Goal: Transaction & Acquisition: Obtain resource

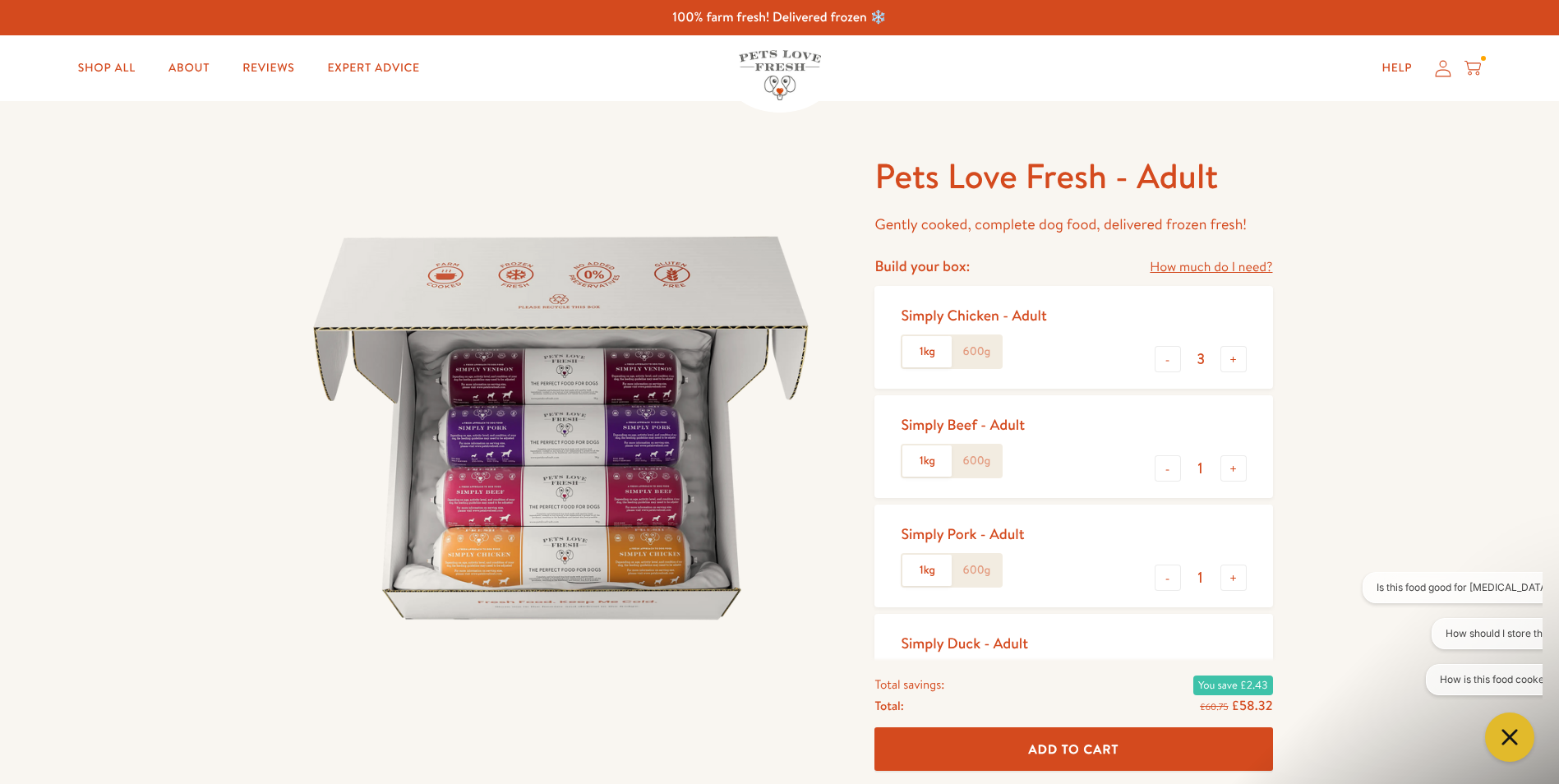
click at [1476, 72] on icon at bounding box center [1472, 68] width 16 height 18
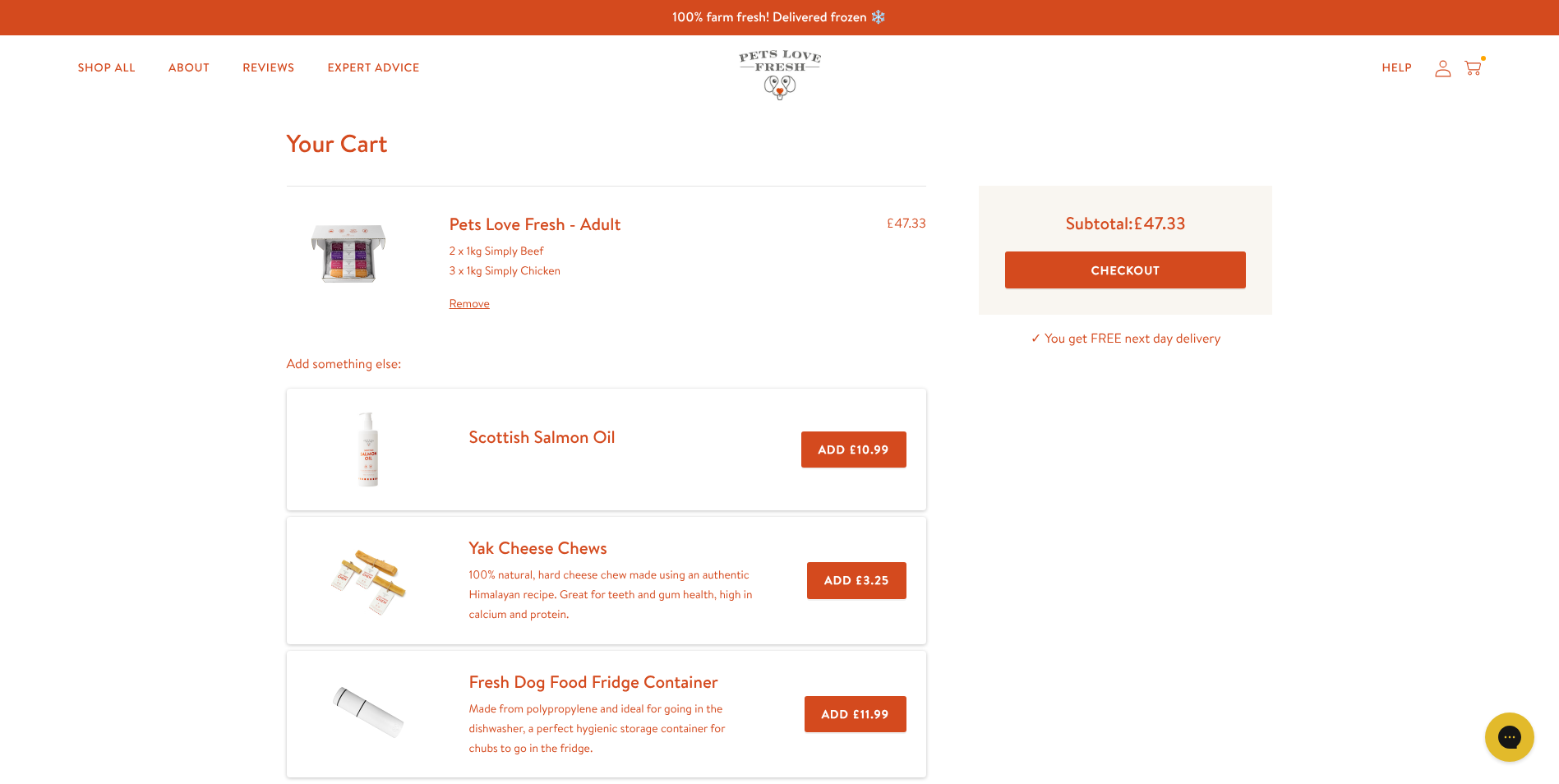
click at [1441, 72] on icon at bounding box center [1443, 69] width 16 height 17
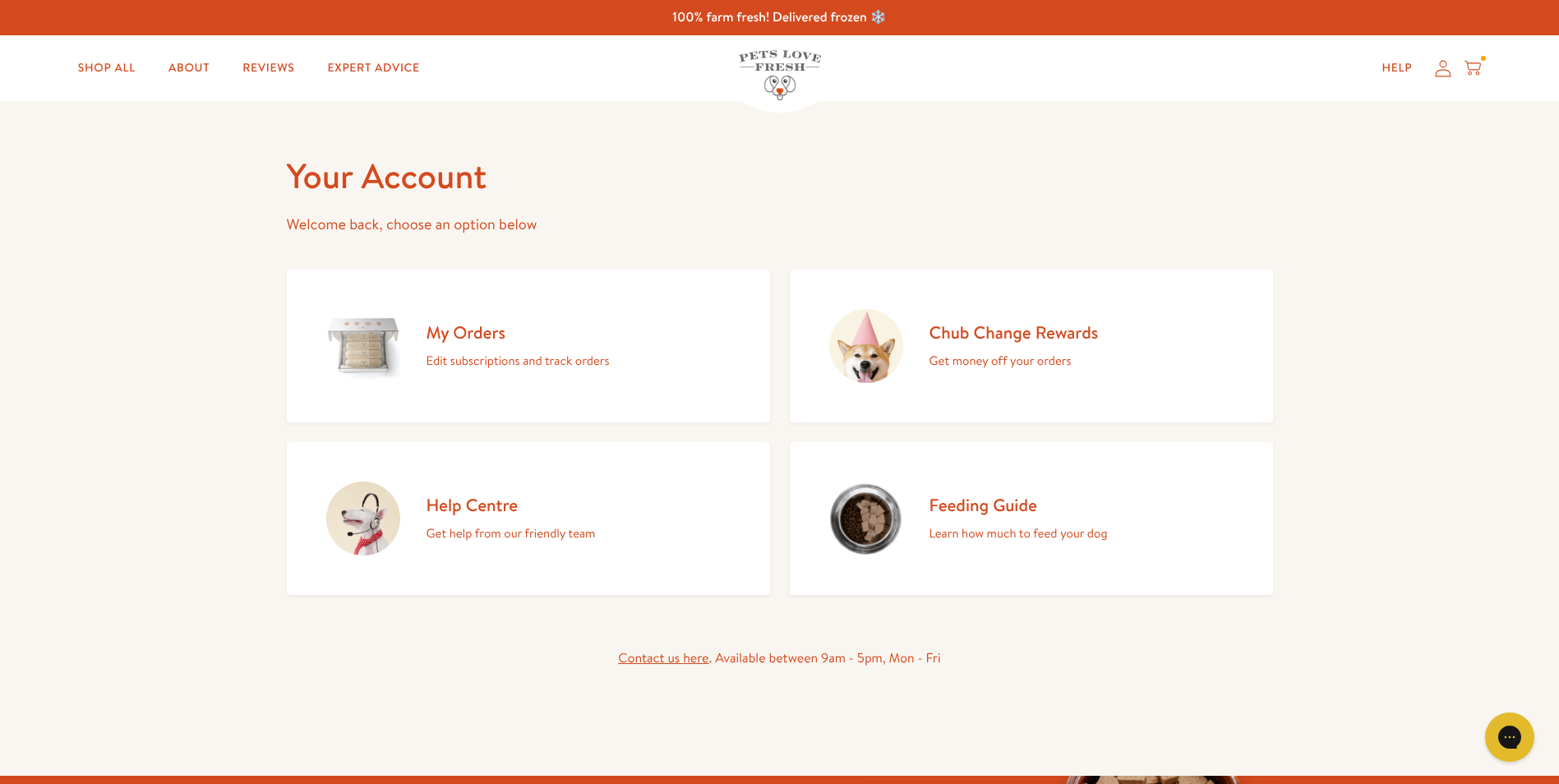
click at [992, 333] on h2 "Chub Change Rewards" at bounding box center [1014, 333] width 169 height 22
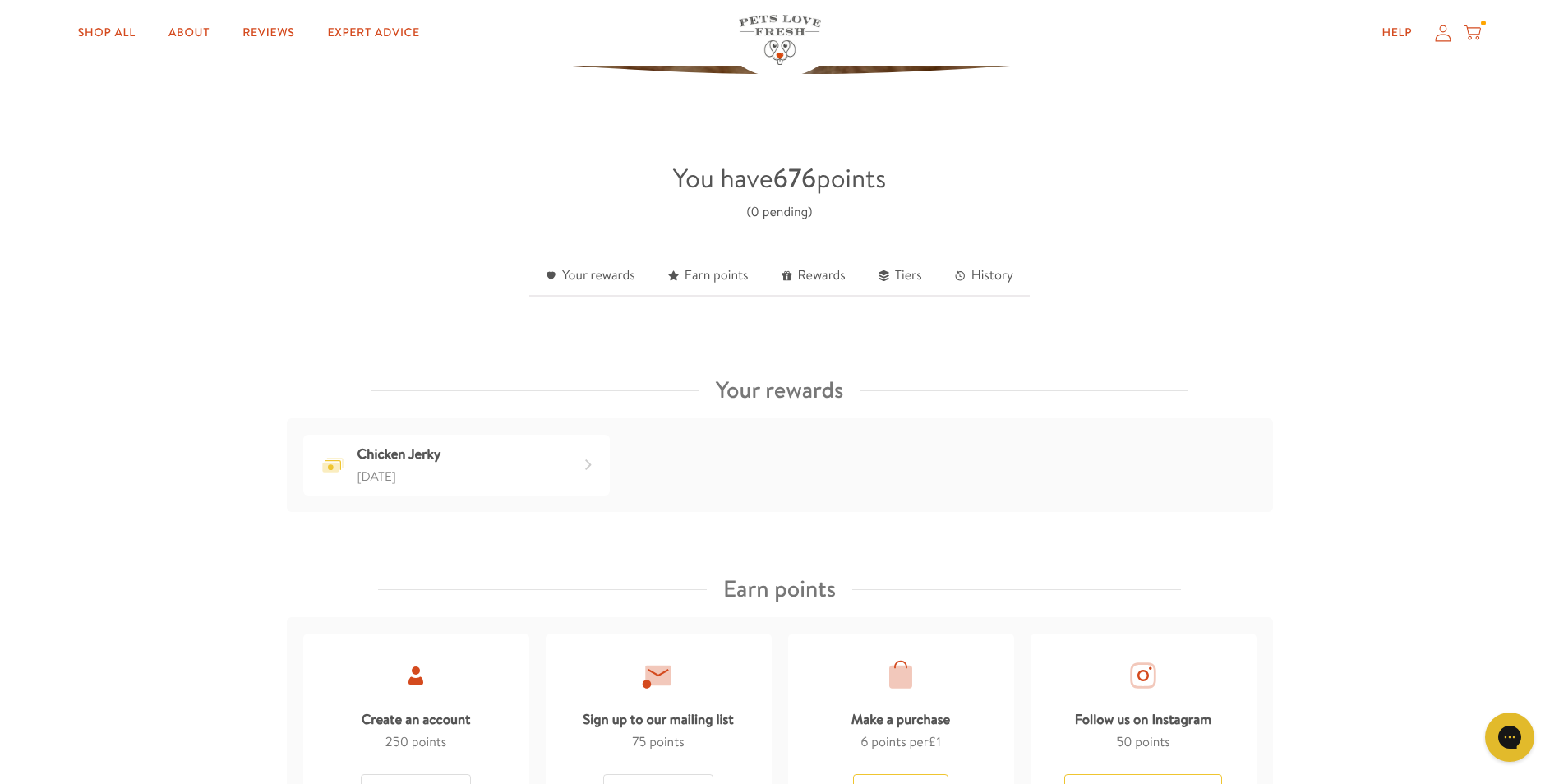
scroll to position [328, 0]
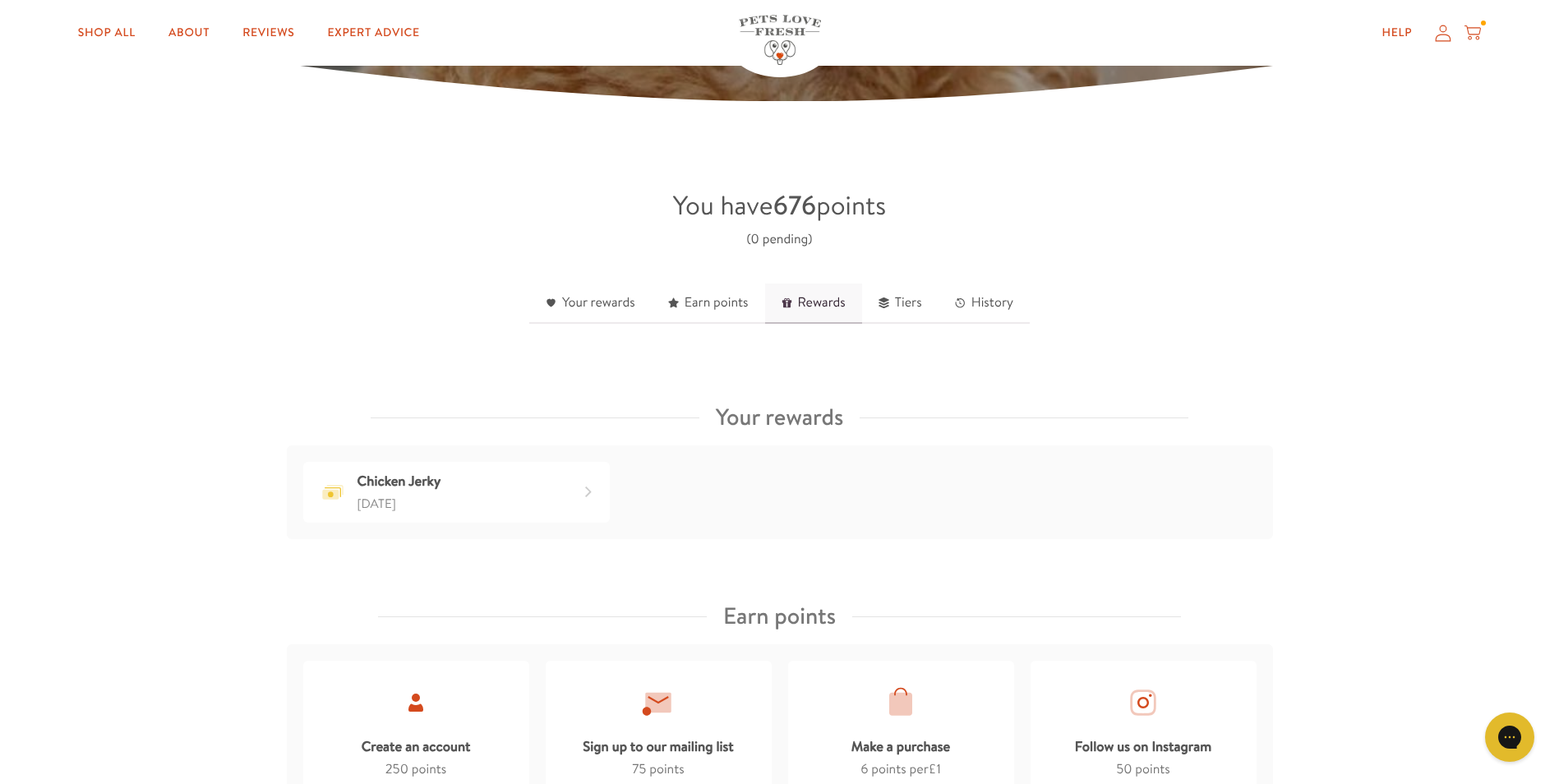
click at [819, 299] on link "Rewards" at bounding box center [813, 303] width 97 height 40
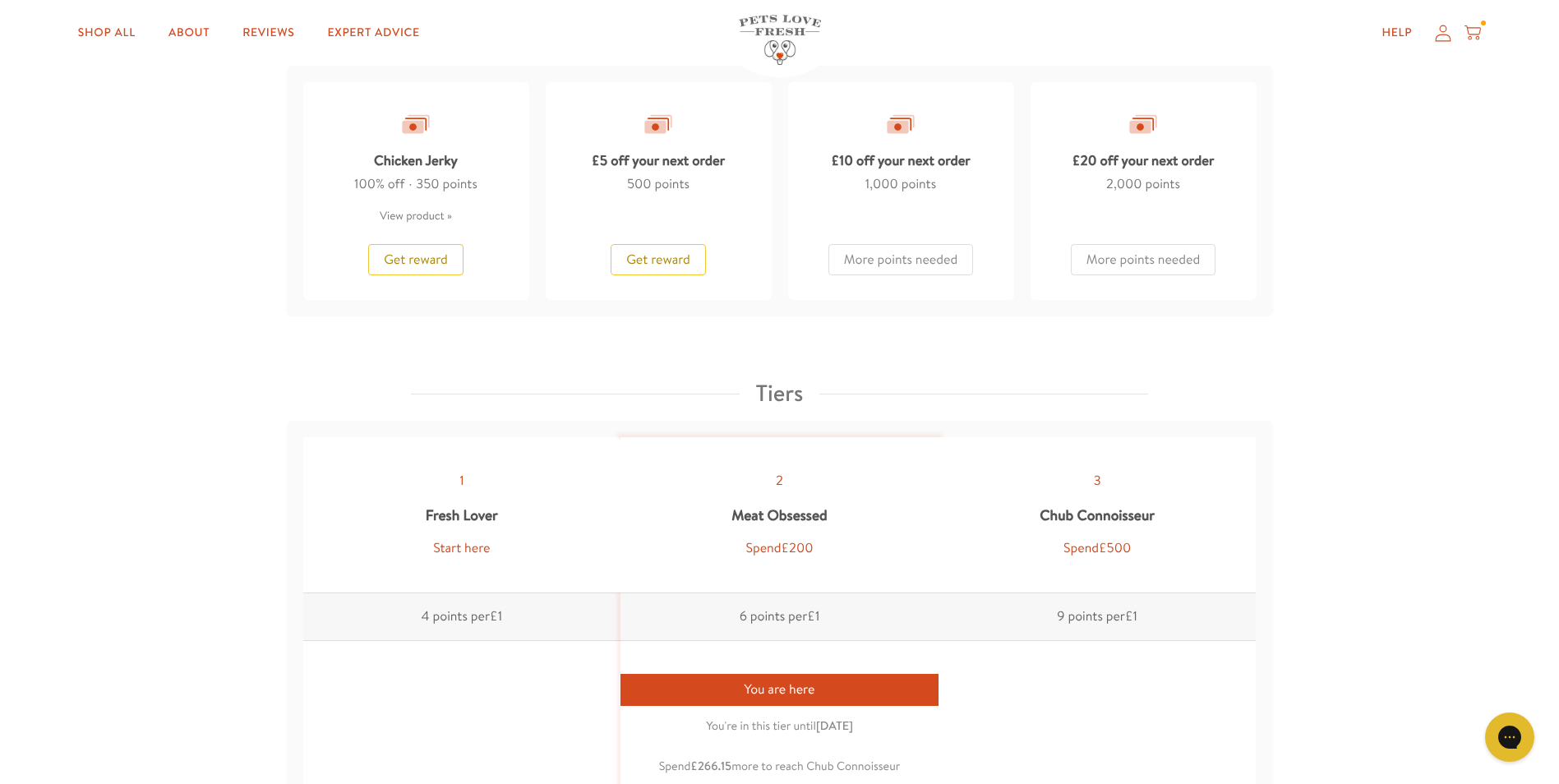
scroll to position [1391, 0]
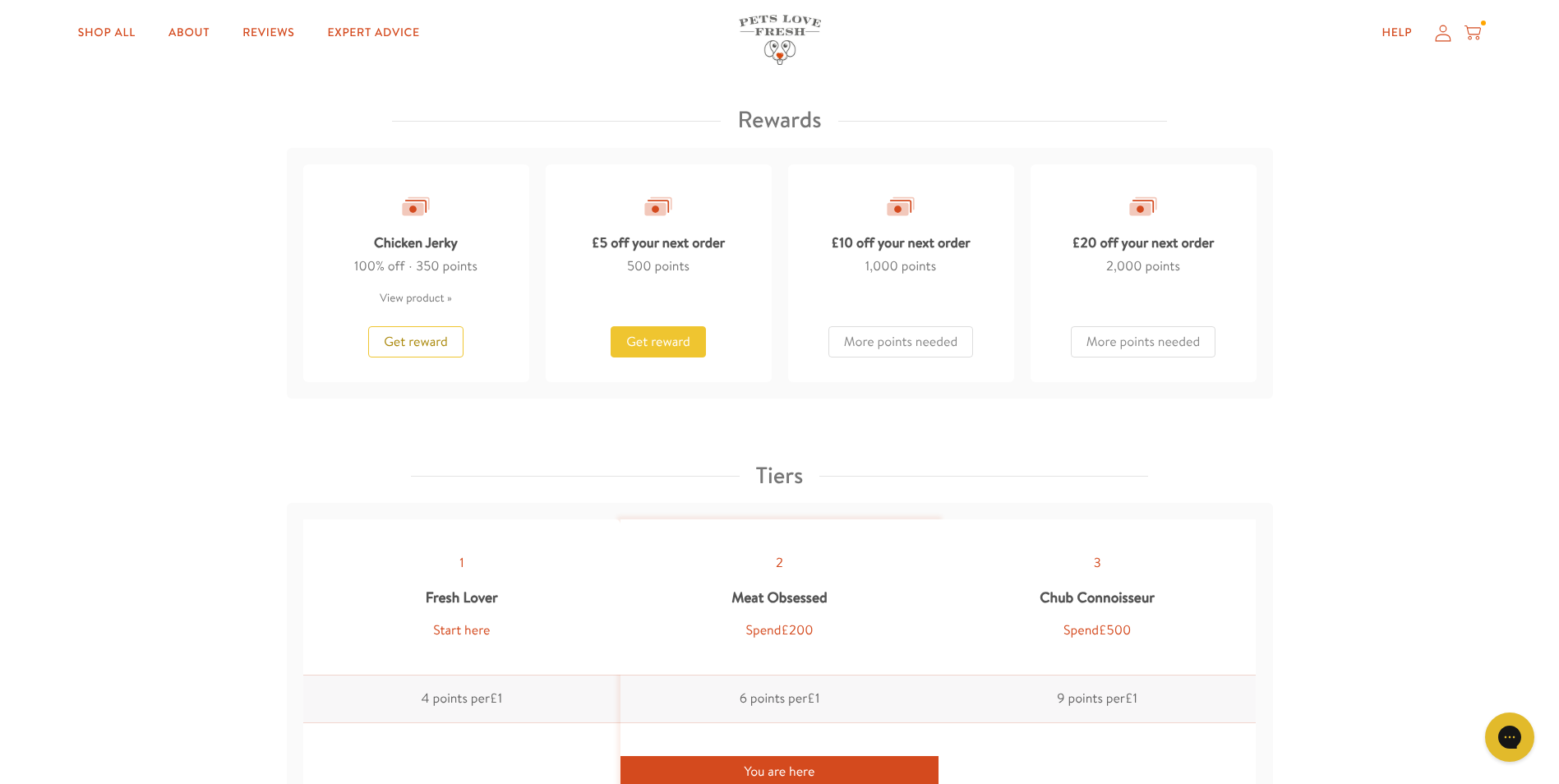
click at [668, 343] on span "Get reward" at bounding box center [658, 341] width 64 height 18
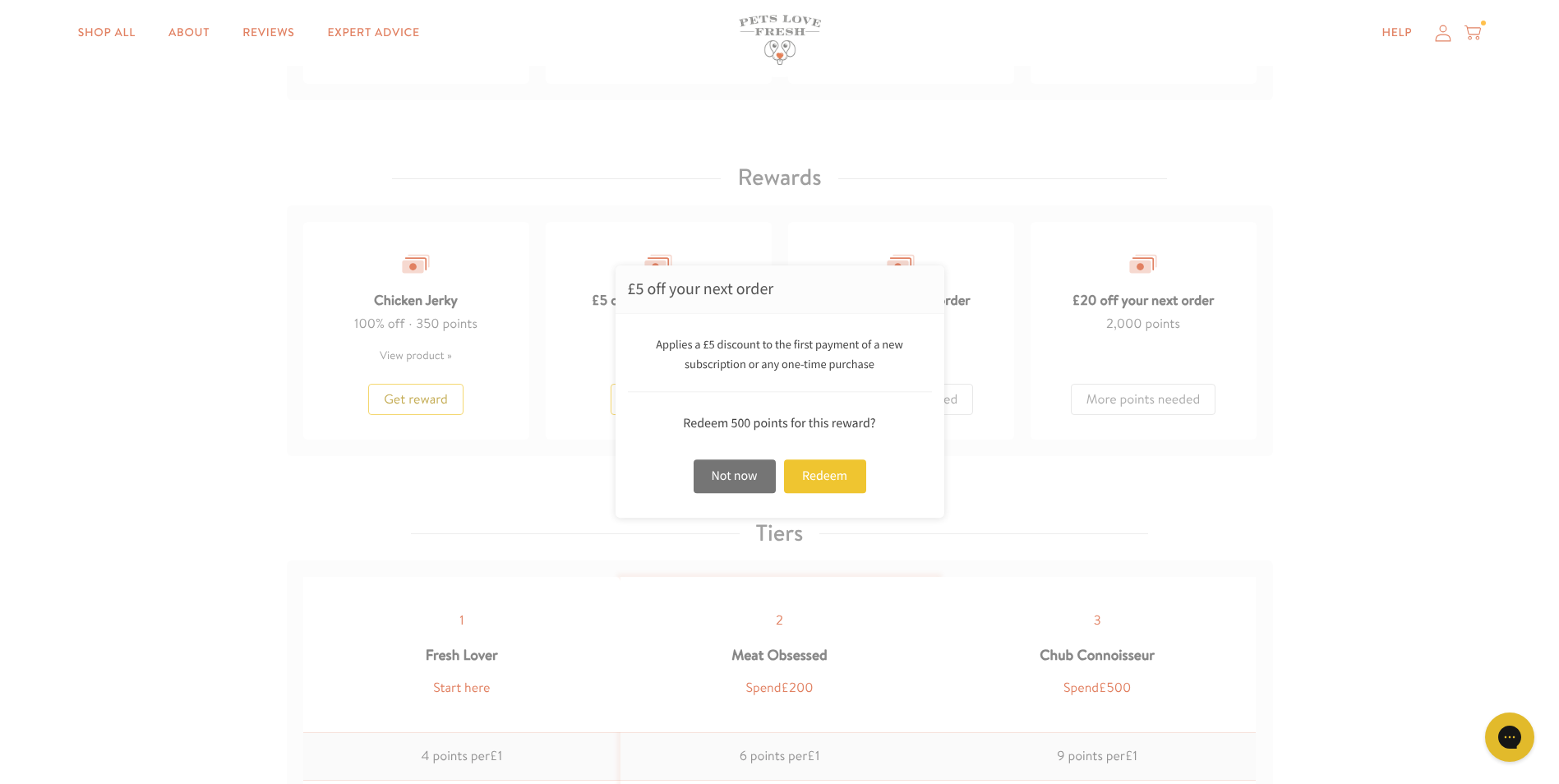
scroll to position [1309, 0]
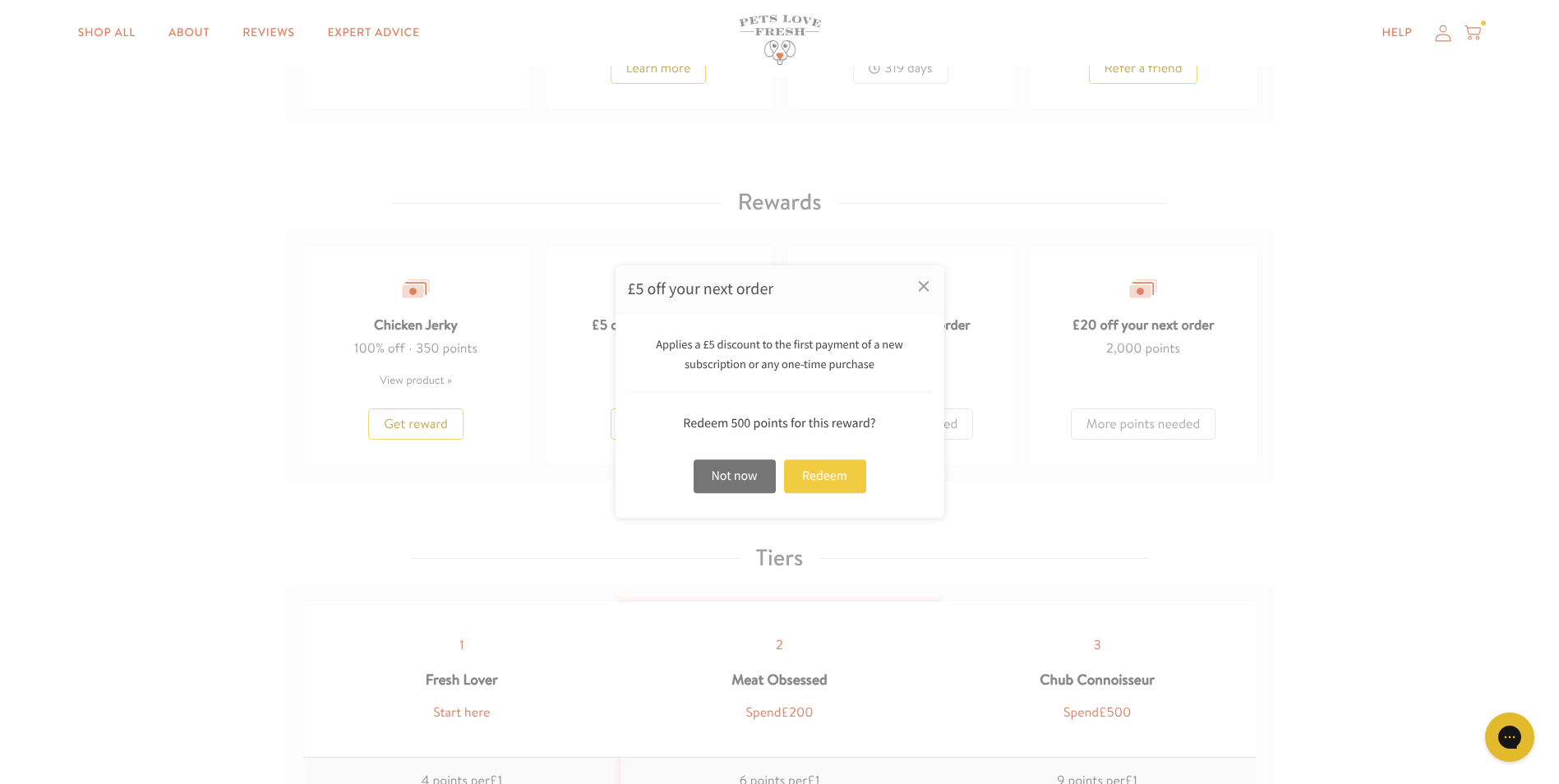
click at [819, 480] on div "Redeem" at bounding box center [826, 475] width 83 height 34
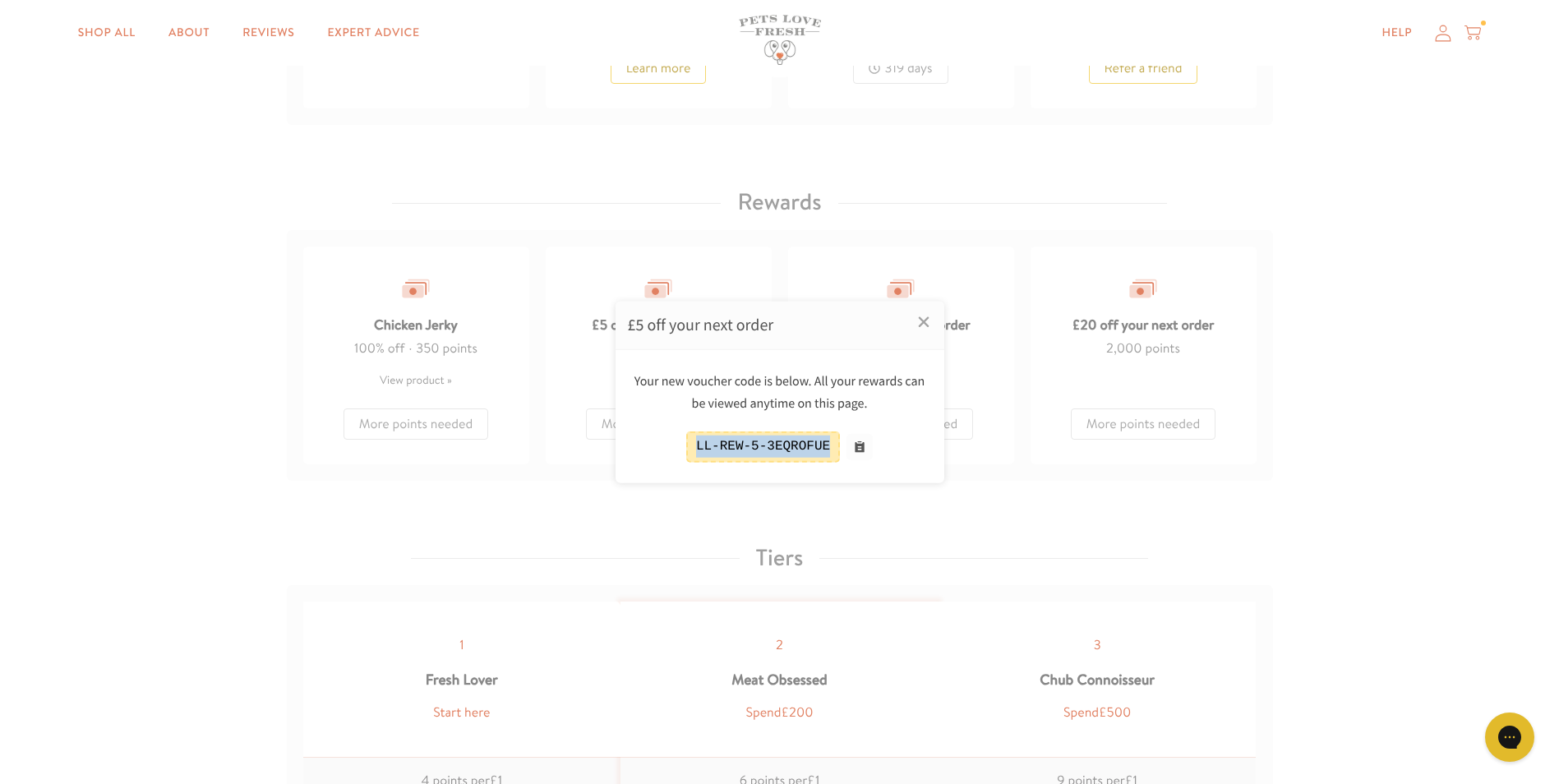
drag, startPoint x: 701, startPoint y: 445, endPoint x: 832, endPoint y: 457, distance: 131.5
click at [832, 457] on div "LL-REW-5-3EQROFUE" at bounding box center [763, 446] width 154 height 30
drag, startPoint x: 832, startPoint y: 457, endPoint x: 808, endPoint y: 450, distance: 25.0
copy div "LL-REW-5-3EQROFUE"
click at [876, 499] on div at bounding box center [779, 392] width 1559 height 784
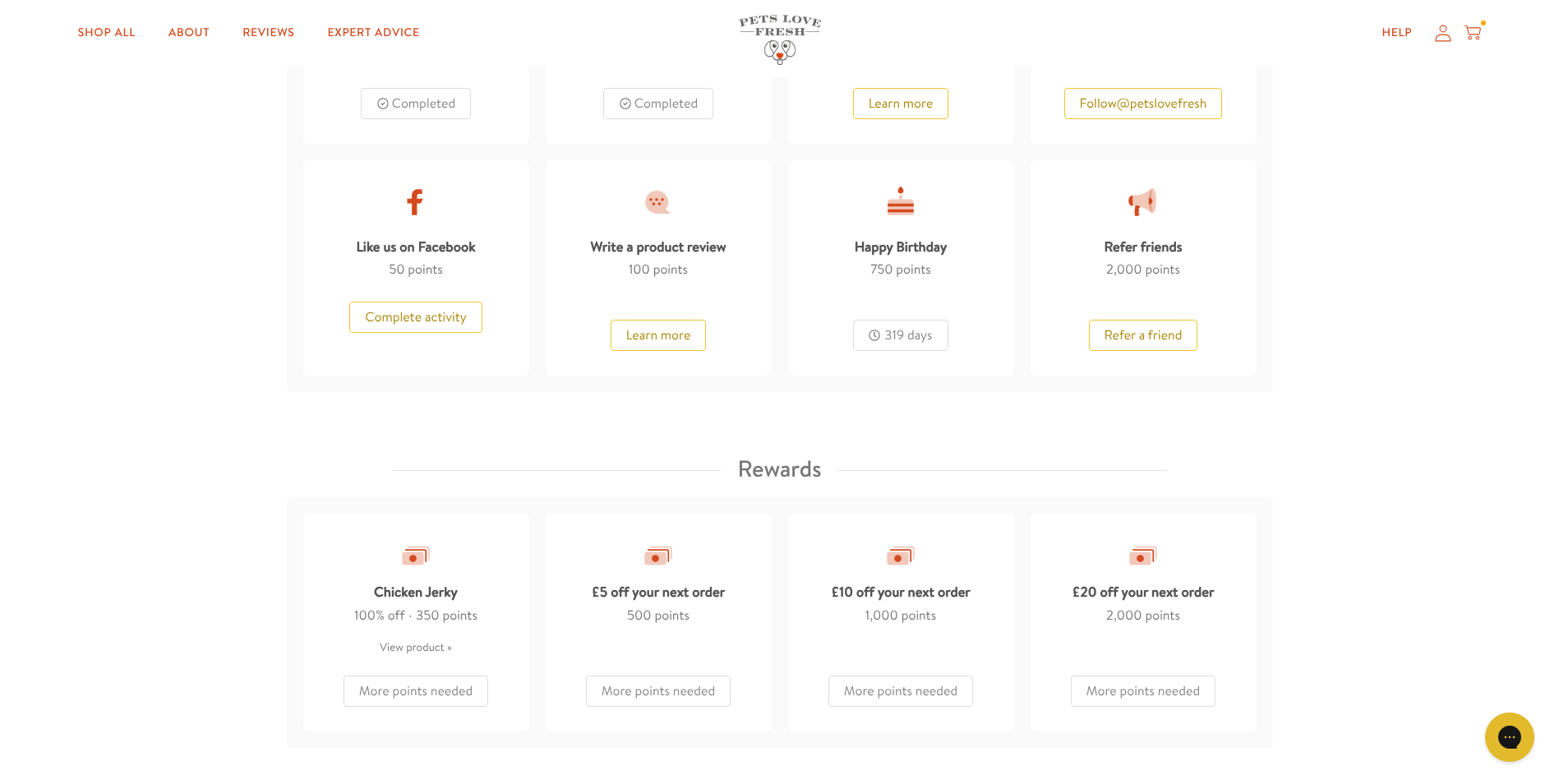
scroll to position [734, 0]
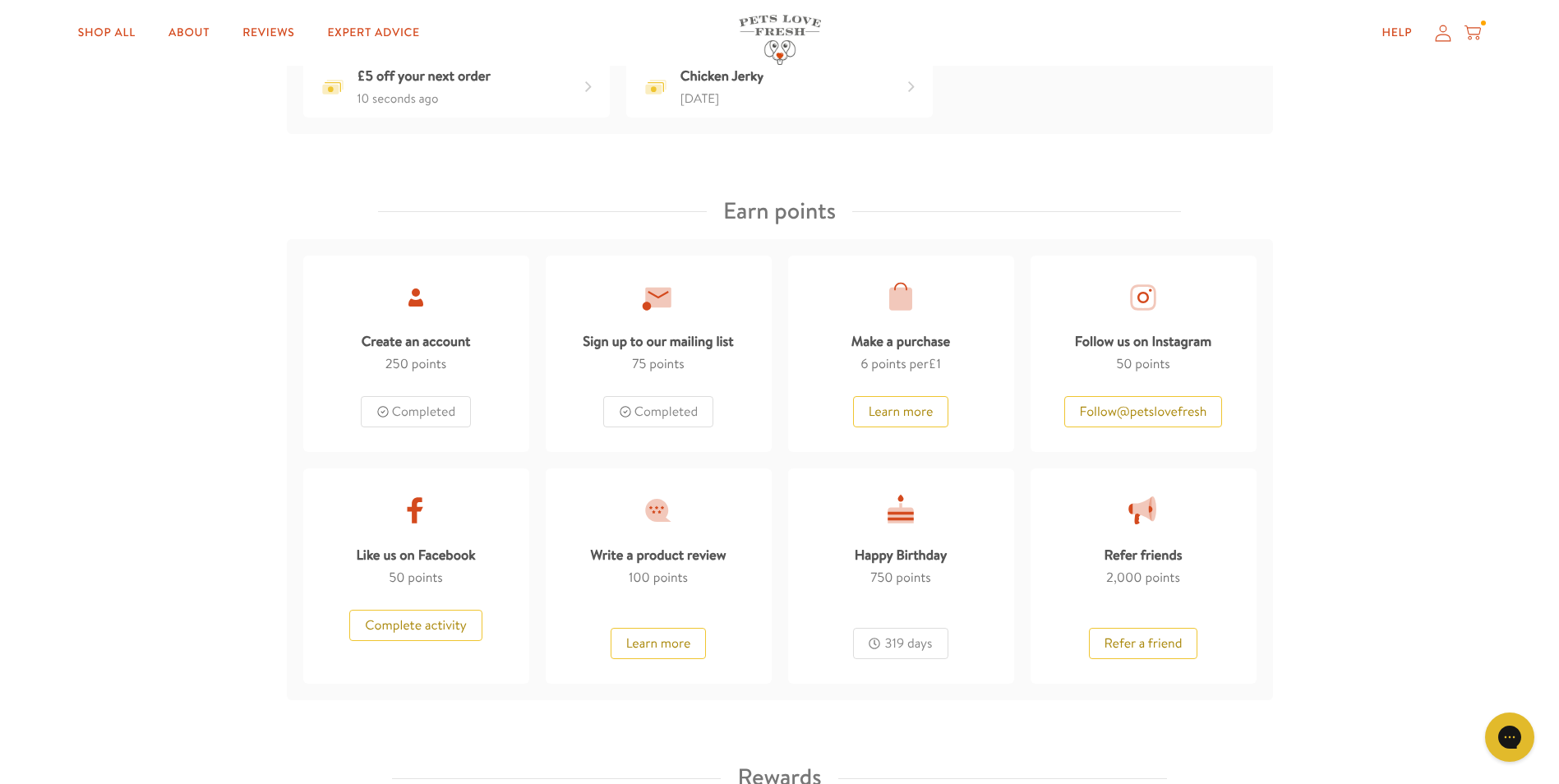
click at [1475, 30] on icon at bounding box center [1472, 33] width 16 height 18
